Goal: Navigation & Orientation: Understand site structure

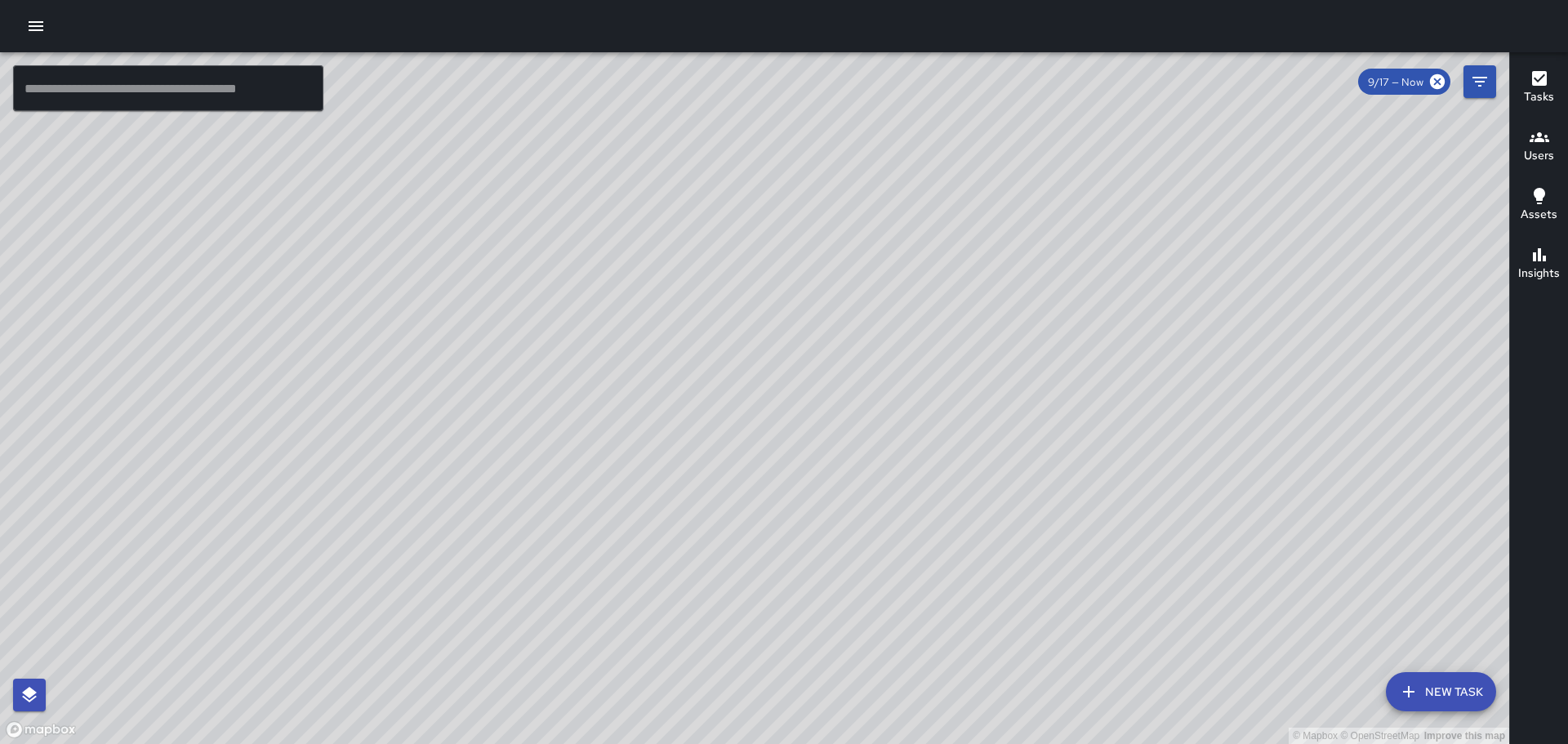
drag, startPoint x: 636, startPoint y: 266, endPoint x: 663, endPoint y: 474, distance: 209.7
click at [657, 472] on div "© Mapbox © OpenStreetMap Improve this map" at bounding box center [755, 398] width 1509 height 692
click at [1062, 196] on div "© Mapbox © OpenStreetMap Improve this map SJ [PERSON_NAME] Ambassador Tasks 4 /…" at bounding box center [755, 398] width 1509 height 692
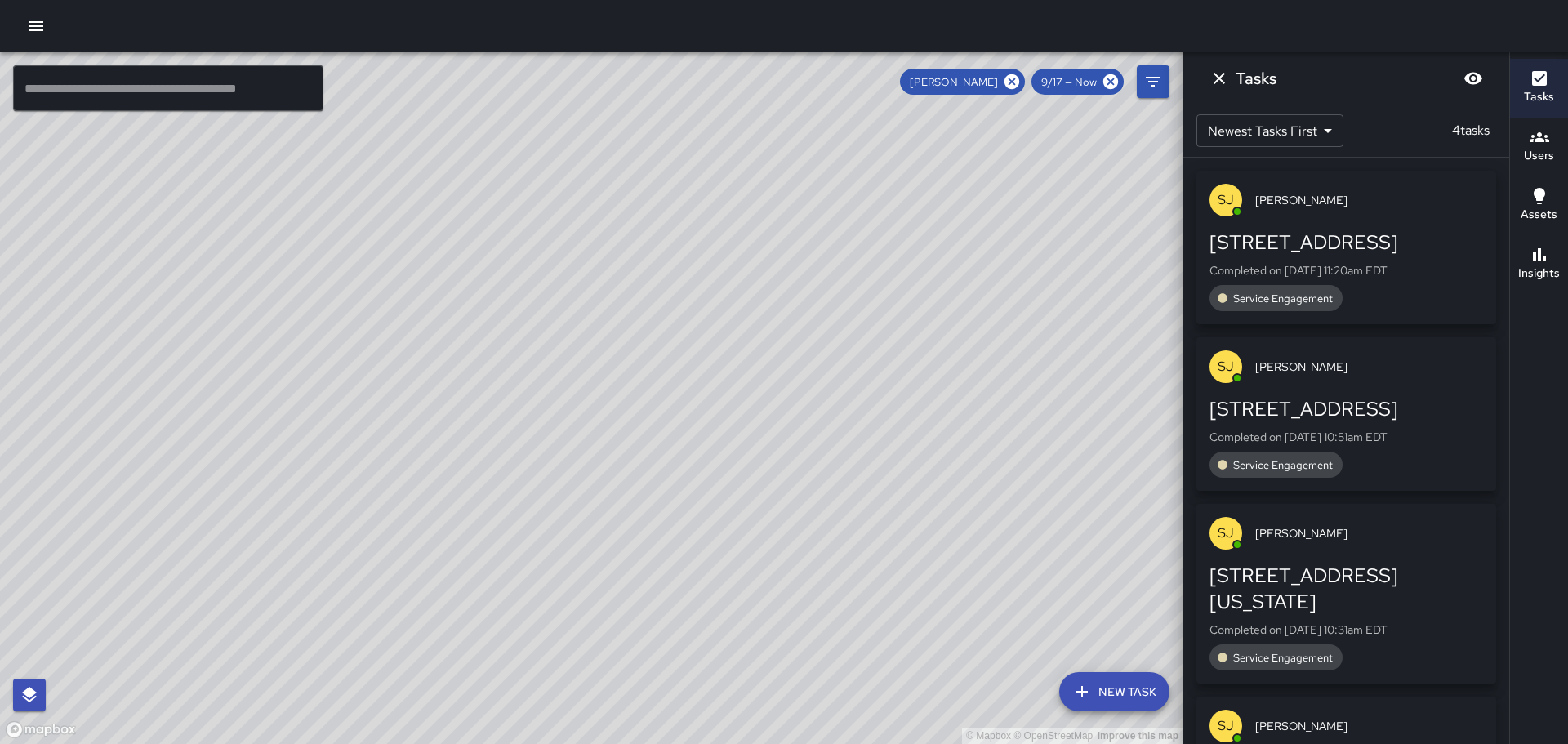
drag, startPoint x: 941, startPoint y: 470, endPoint x: 644, endPoint y: 388, distance: 308.1
click at [644, 388] on div "© Mapbox © OpenStreetMap Improve this map" at bounding box center [591, 398] width 1183 height 692
click at [1214, 83] on icon "Dismiss" at bounding box center [1220, 78] width 20 height 20
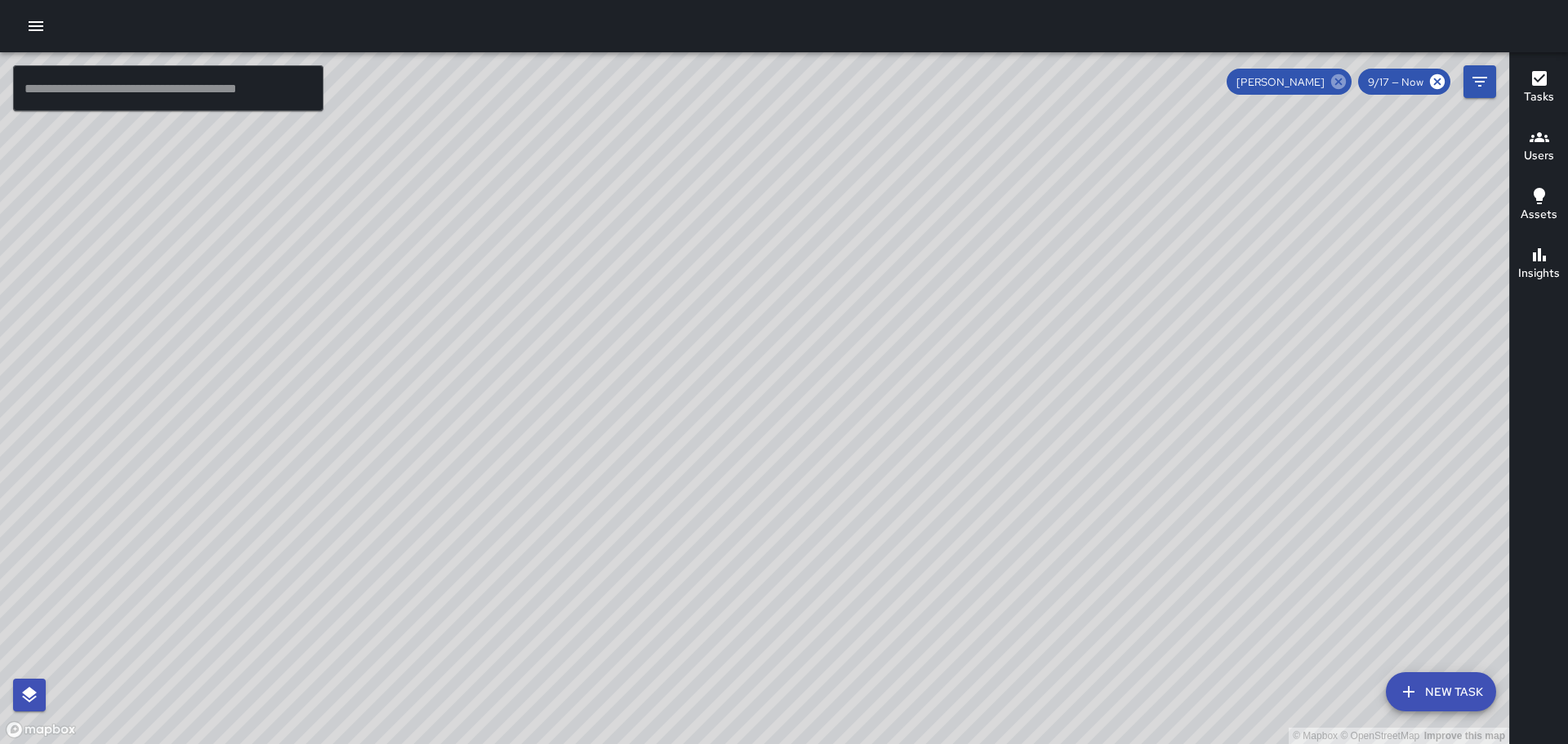
click at [1336, 79] on icon at bounding box center [1338, 81] width 14 height 14
click at [855, 224] on div "© Mapbox © OpenStreetMap Improve this map" at bounding box center [755, 398] width 1509 height 692
click at [822, 156] on div "© Mapbox © OpenStreetMap Improve this map [PERSON_NAME] Ambassador Tasks 3 / 3 …" at bounding box center [755, 398] width 1509 height 692
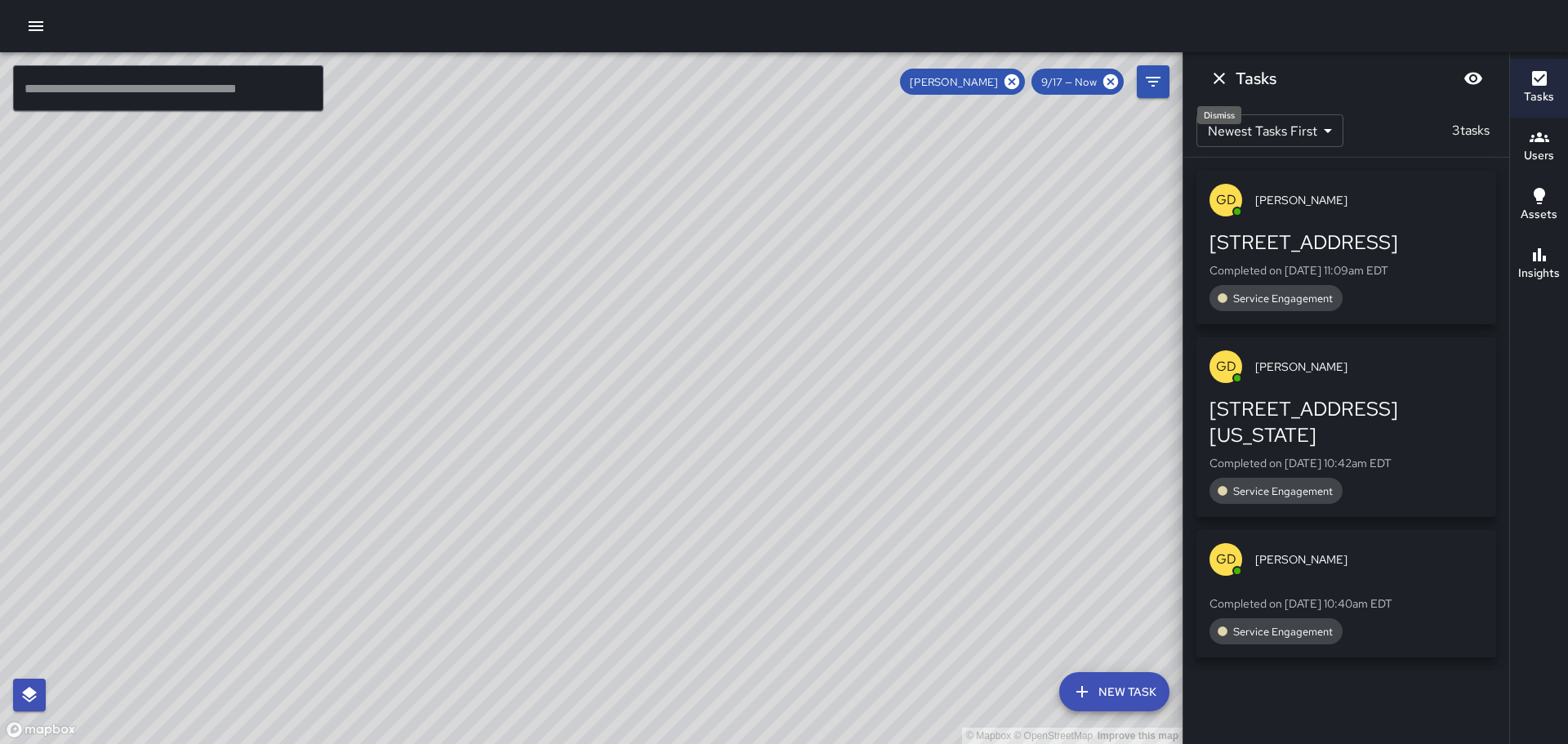
click at [1222, 85] on icon "Dismiss" at bounding box center [1220, 78] width 20 height 20
